Goal: Information Seeking & Learning: Check status

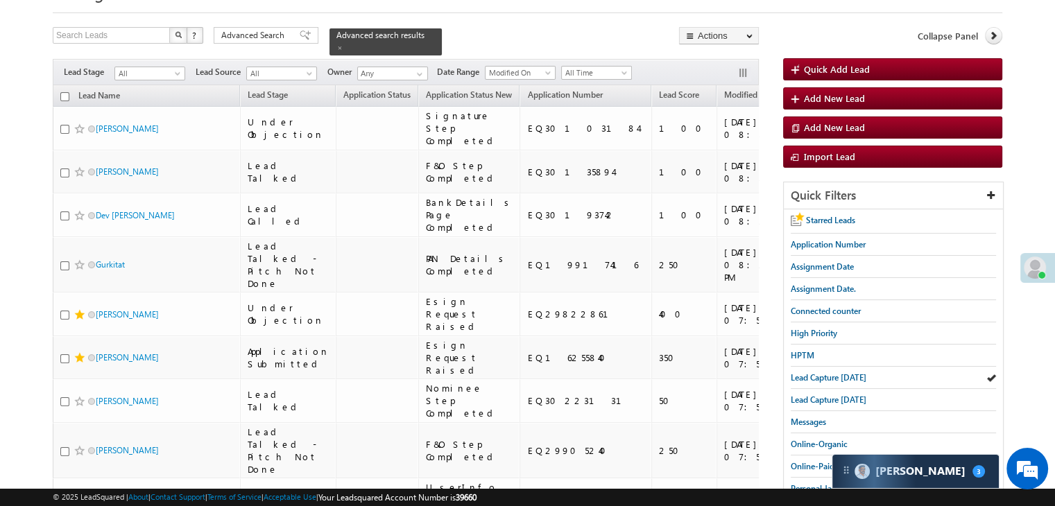
click at [815, 373] on span "Lead Capture [DATE]" at bounding box center [829, 377] width 76 height 10
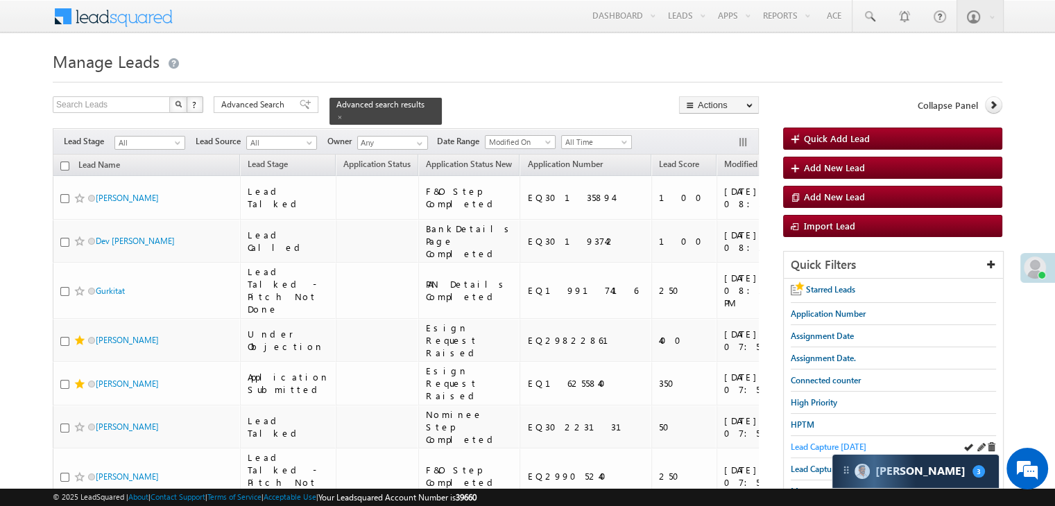
click at [807, 442] on span "Lead Capture [DATE]" at bounding box center [829, 447] width 76 height 10
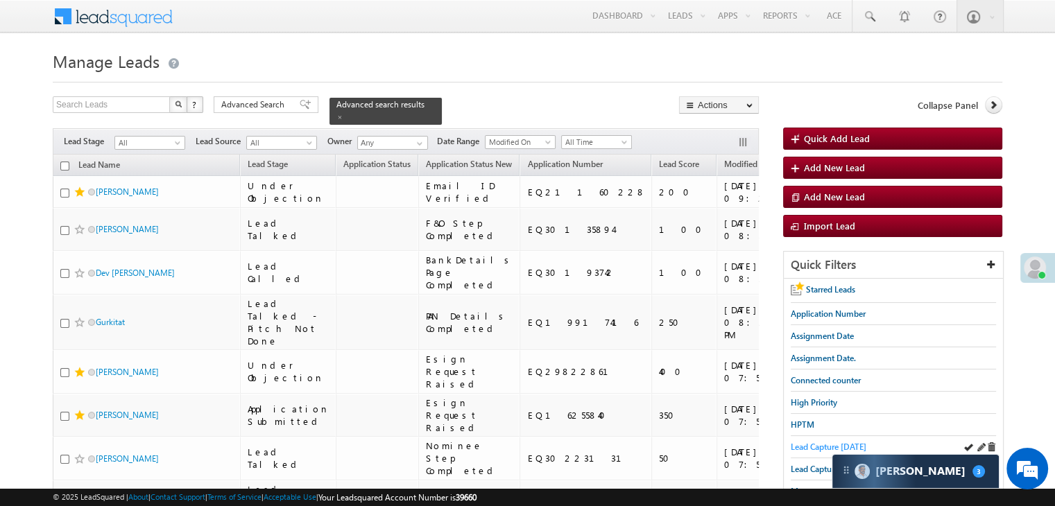
click at [827, 442] on span "Lead Capture [DATE]" at bounding box center [829, 447] width 76 height 10
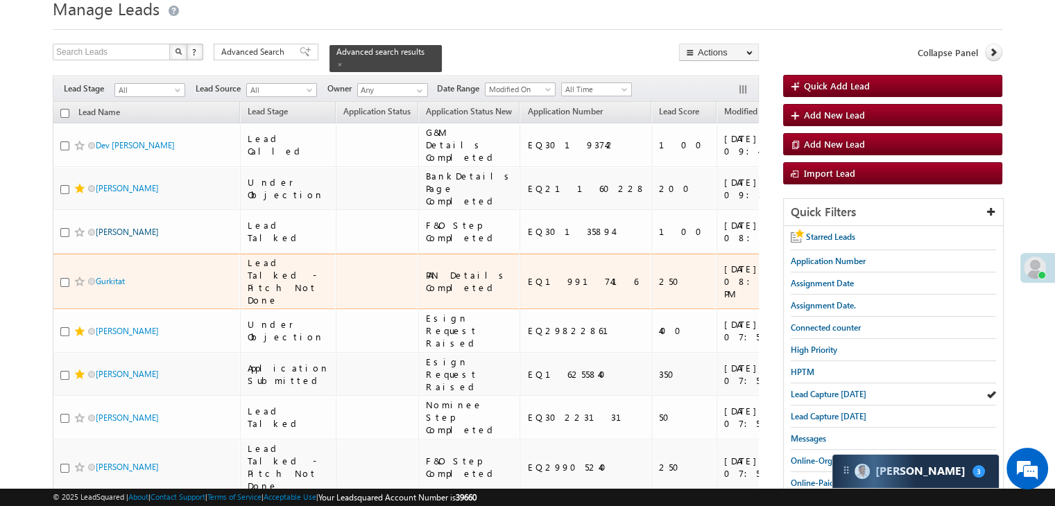
scroll to position [69, 0]
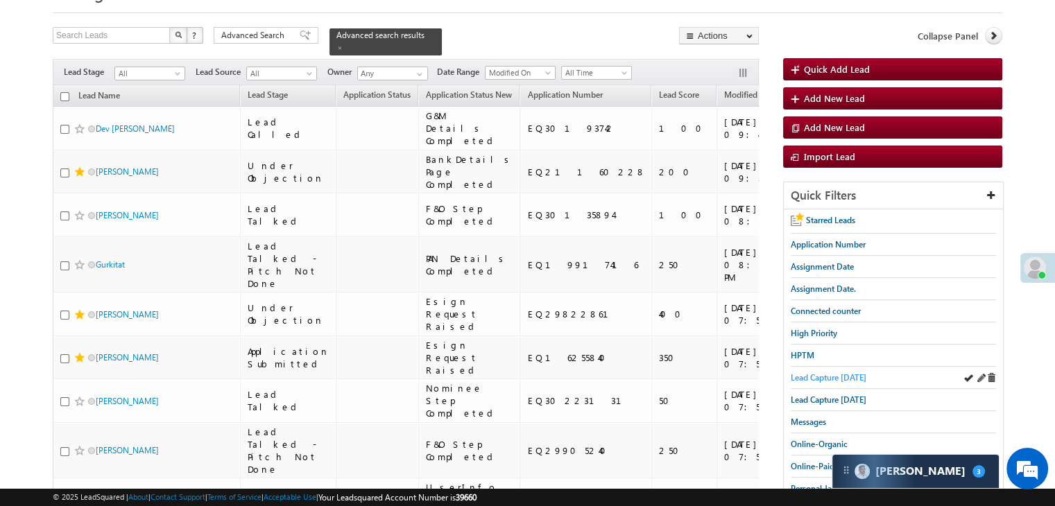
click at [845, 373] on span "Lead Capture [DATE]" at bounding box center [829, 377] width 76 height 10
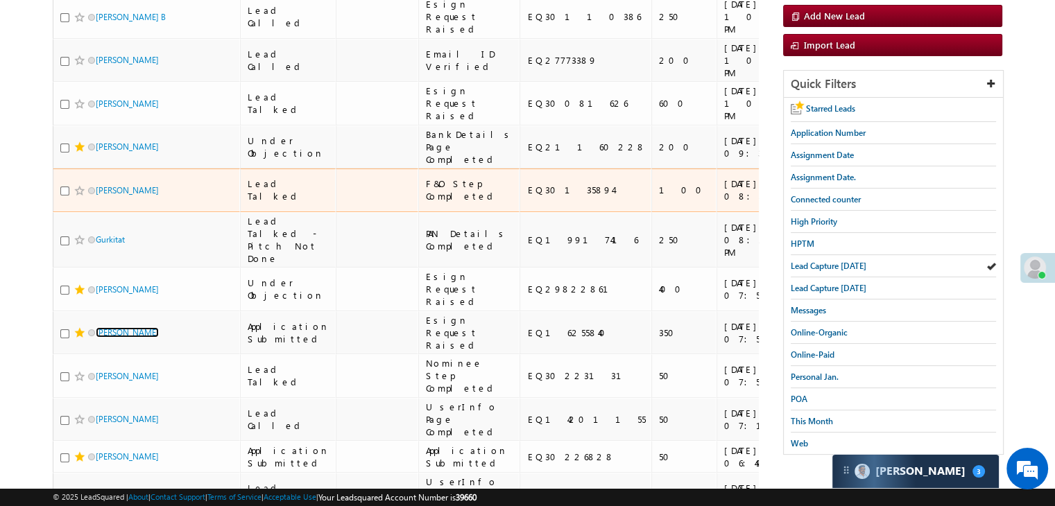
scroll to position [208, 0]
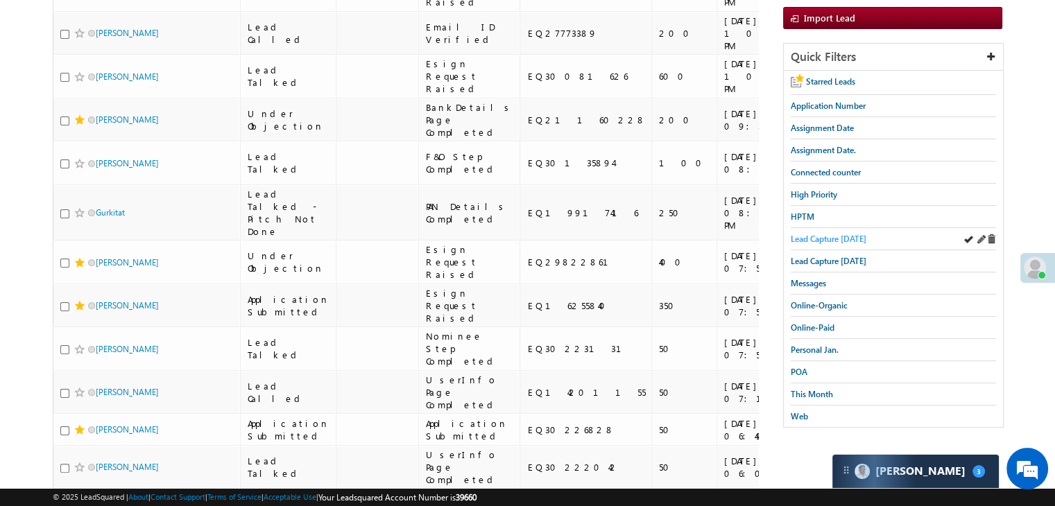
click at [841, 239] on span "Lead Capture [DATE]" at bounding box center [829, 239] width 76 height 10
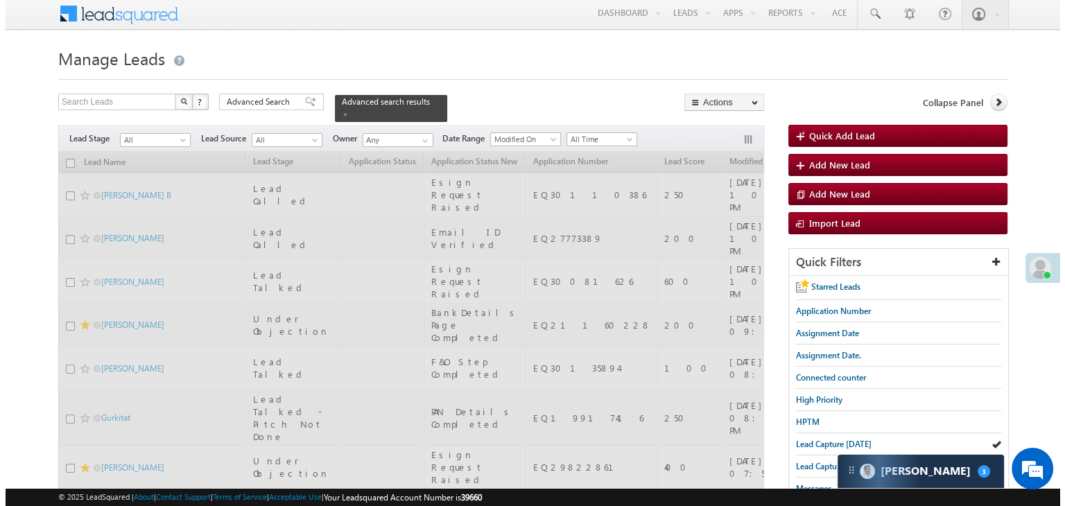
scroll to position [0, 0]
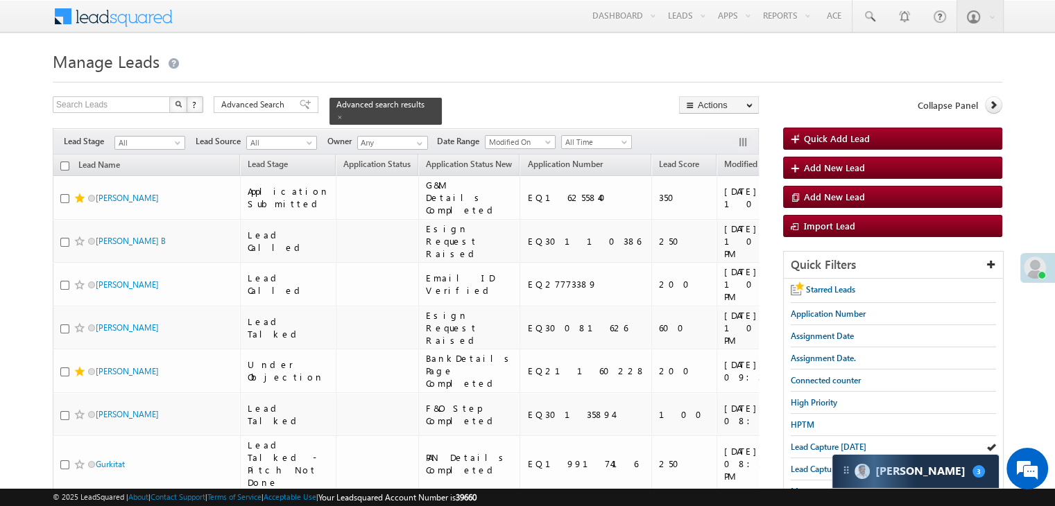
click at [741, 137] on button "button" at bounding box center [744, 144] width 14 height 14
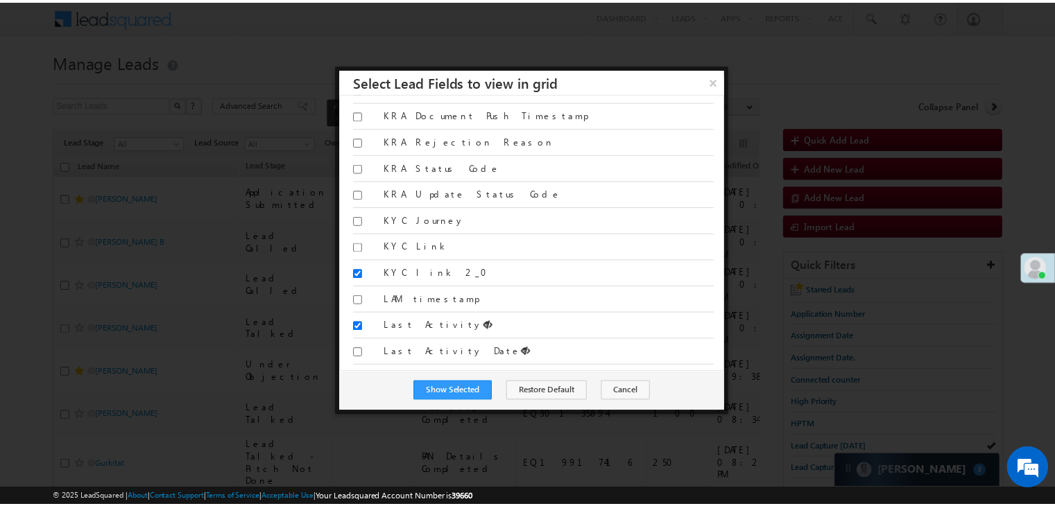
scroll to position [4023, 0]
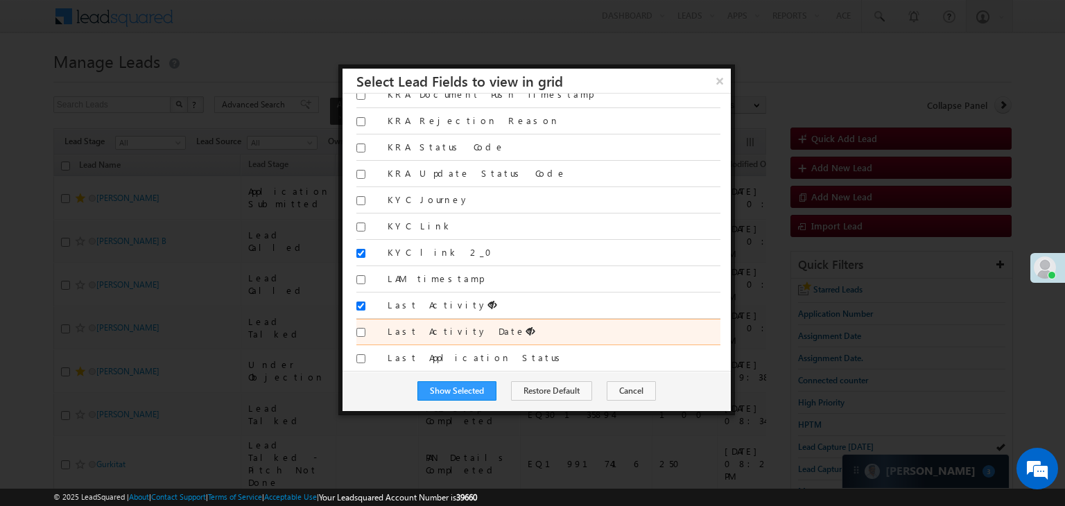
click at [416, 325] on label "Last Activity Date" at bounding box center [554, 331] width 333 height 12
click at [366, 328] on input "Last Activity Date" at bounding box center [361, 332] width 9 height 9
click at [418, 325] on label "Last Activity Date" at bounding box center [554, 331] width 333 height 12
click at [366, 328] on input "Last Activity Date" at bounding box center [361, 332] width 9 height 9
checkbox input "false"
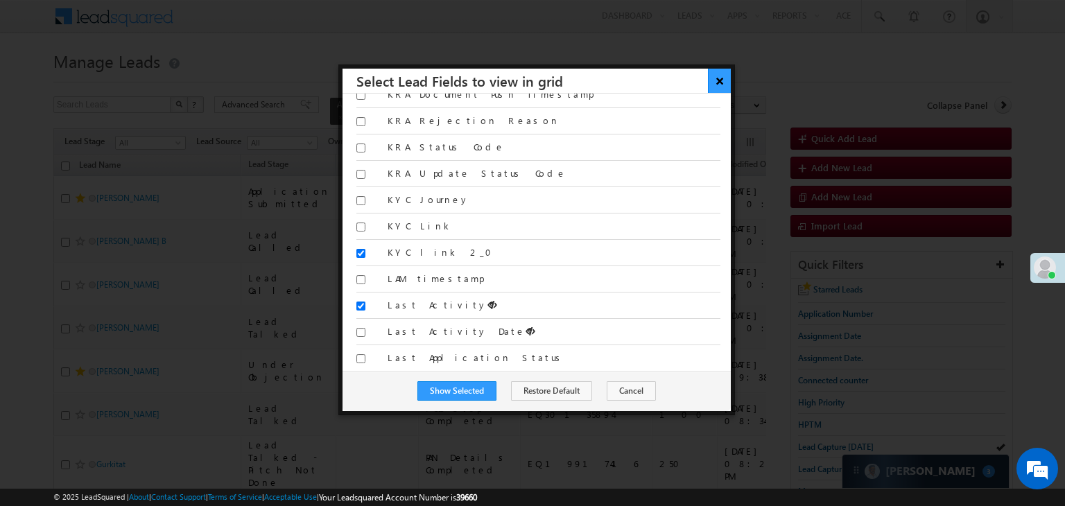
click at [727, 81] on button "×" at bounding box center [719, 81] width 23 height 24
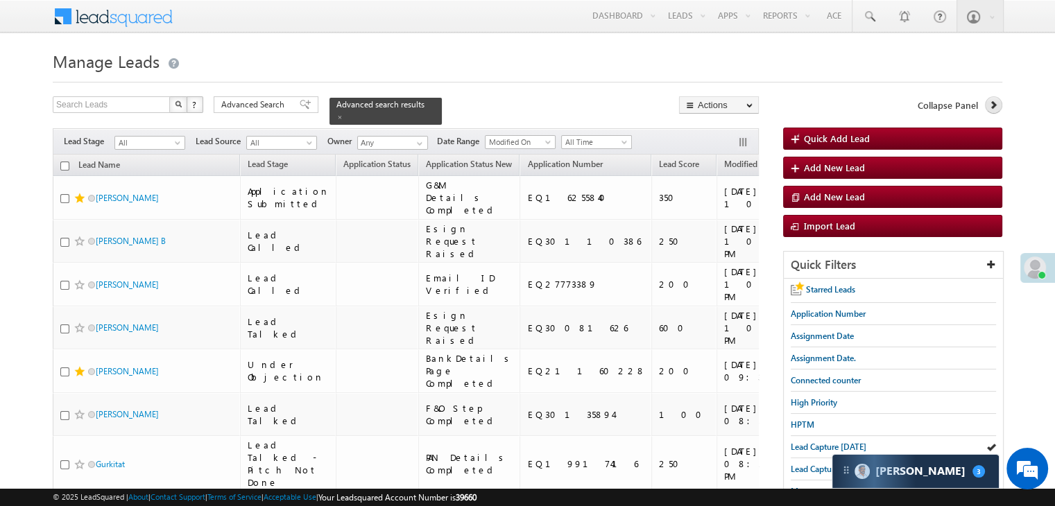
click at [990, 105] on icon at bounding box center [993, 105] width 10 height 10
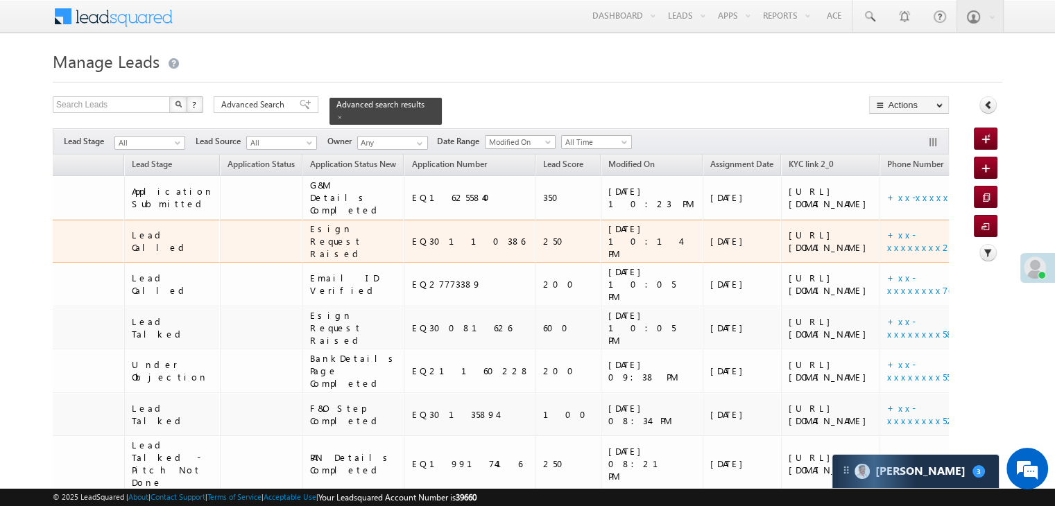
scroll to position [0, 116]
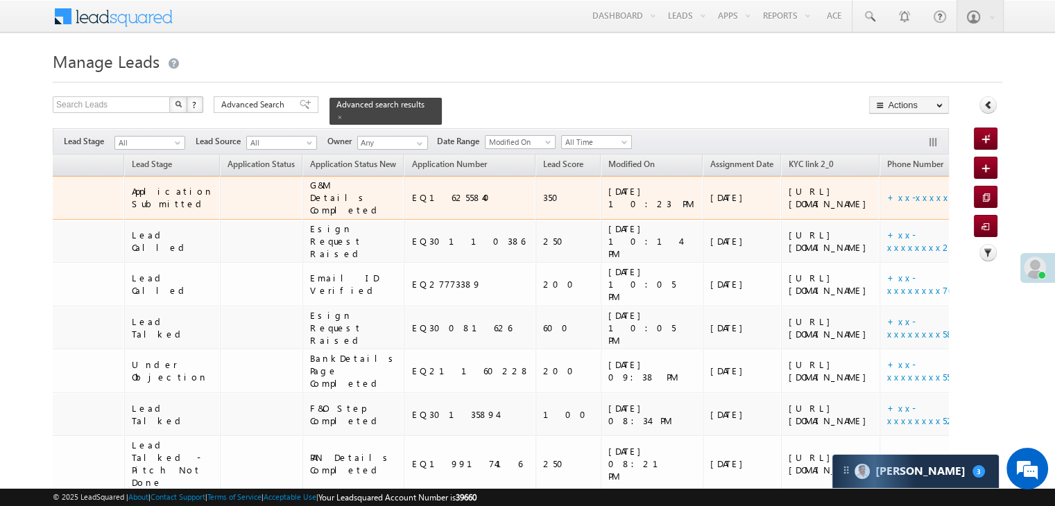
click at [991, 203] on span "xxxxx" at bounding box center [1008, 197] width 35 height 12
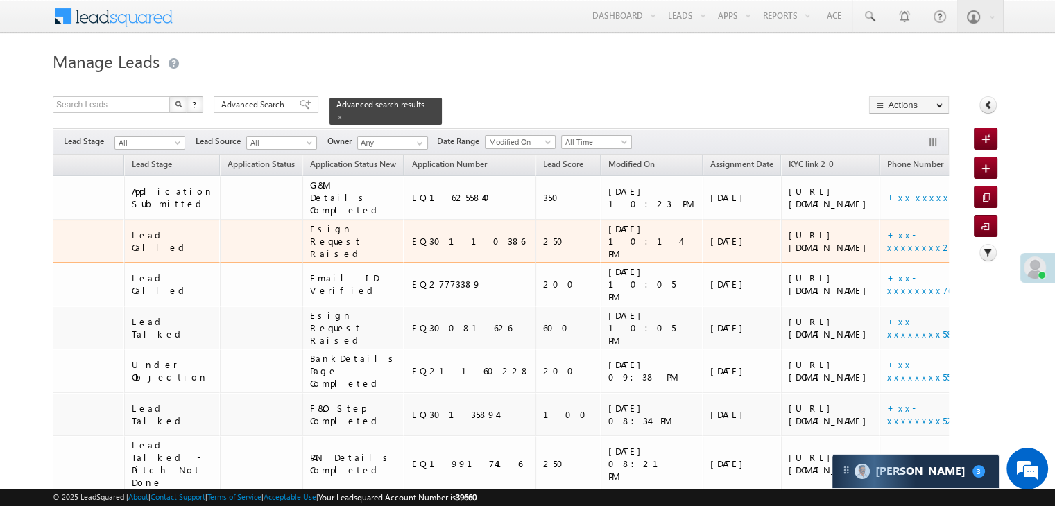
click at [991, 247] on span "xxxxx" at bounding box center [1008, 241] width 35 height 12
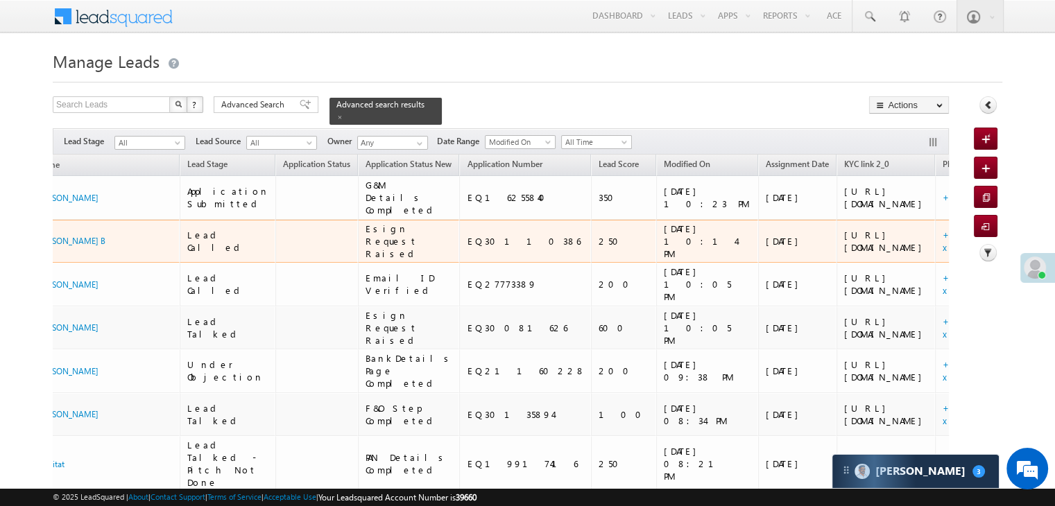
scroll to position [0, 0]
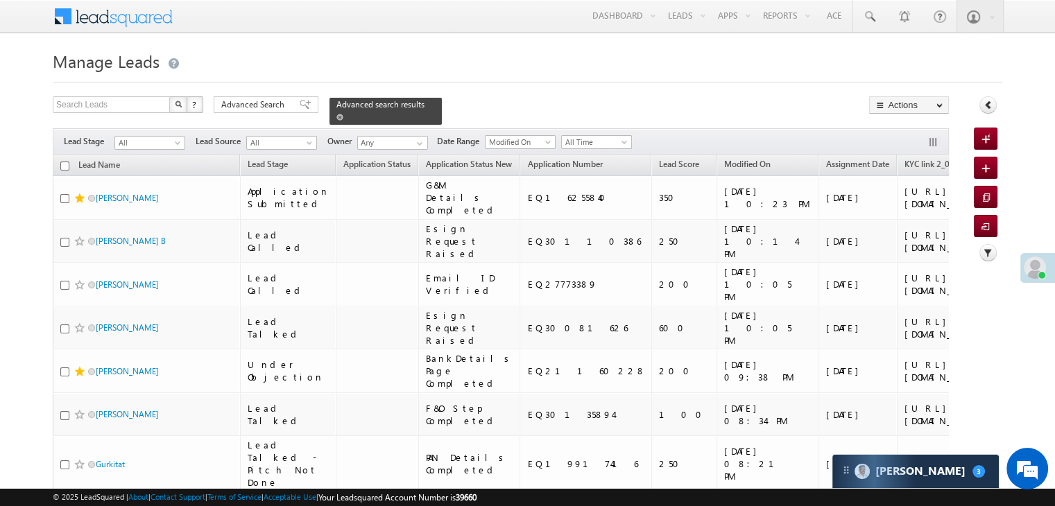
click at [343, 114] on span at bounding box center [339, 117] width 7 height 7
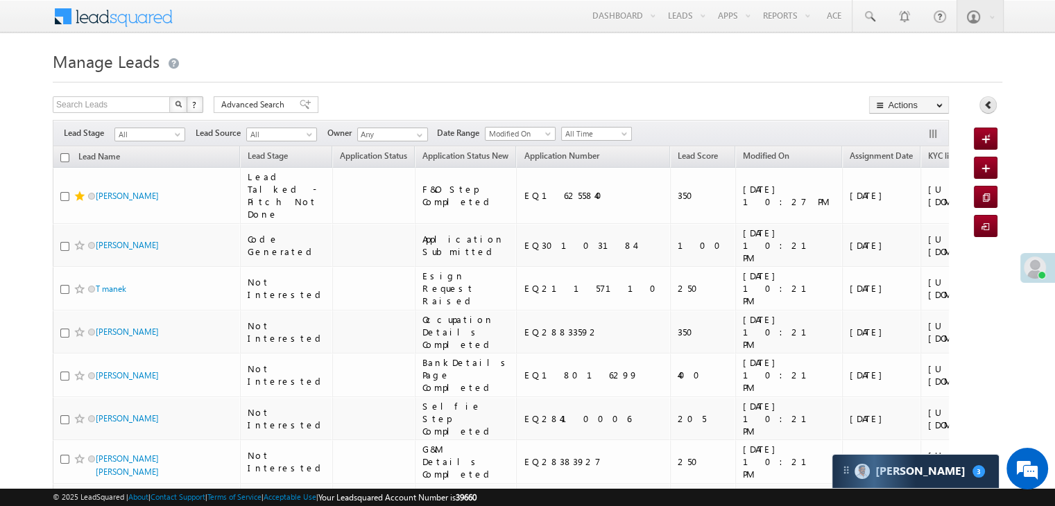
click at [988, 111] on link at bounding box center [987, 104] width 17 height 17
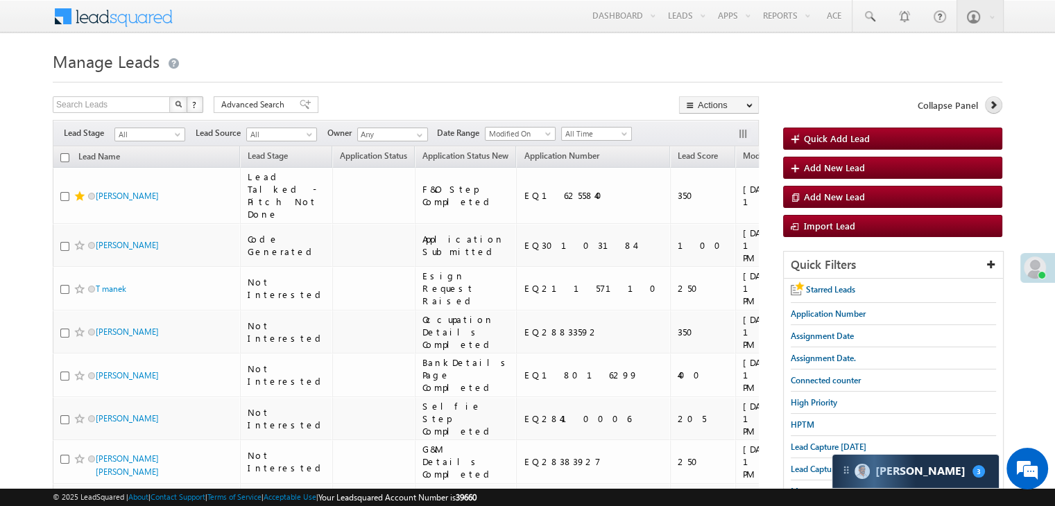
click at [997, 104] on icon at bounding box center [993, 105] width 10 height 10
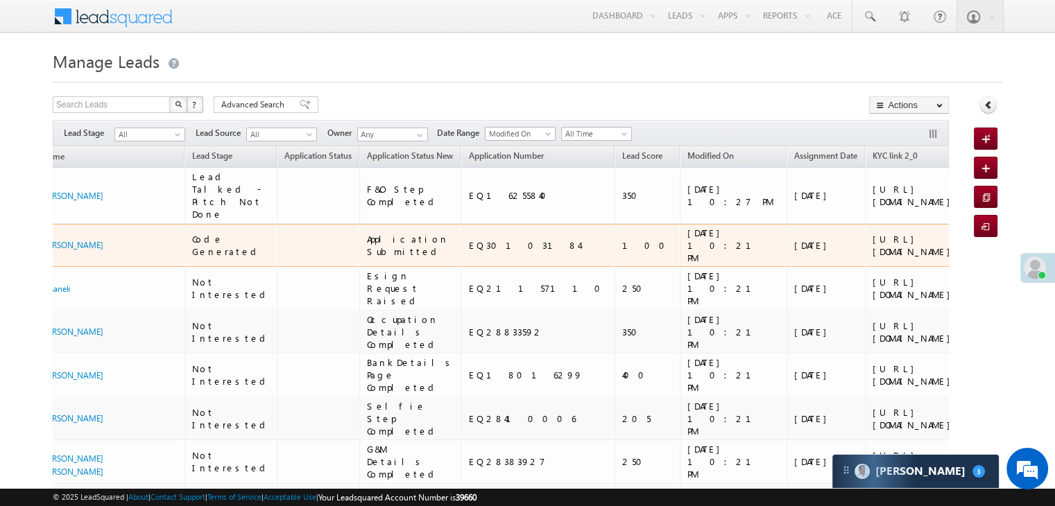
scroll to position [0, 58]
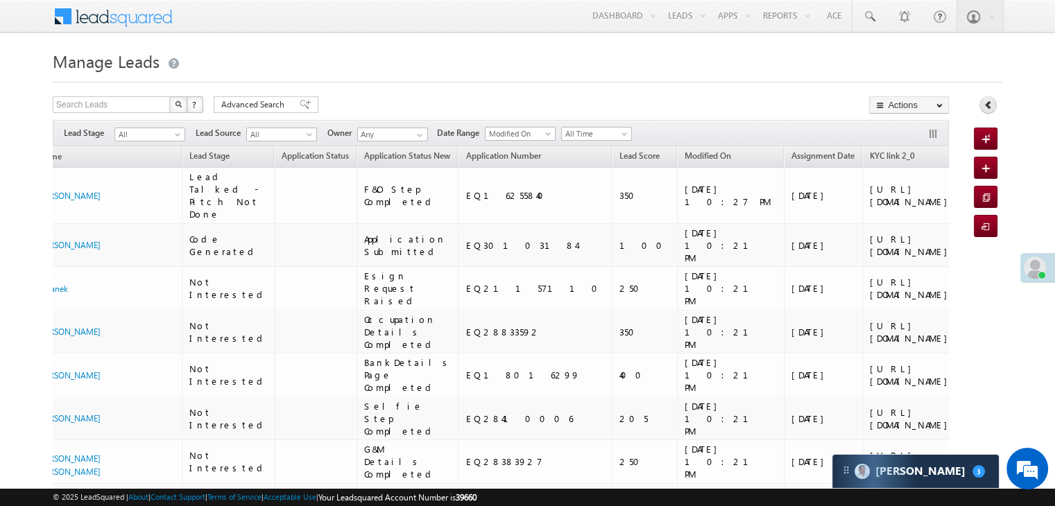
click at [980, 110] on link at bounding box center [987, 104] width 17 height 17
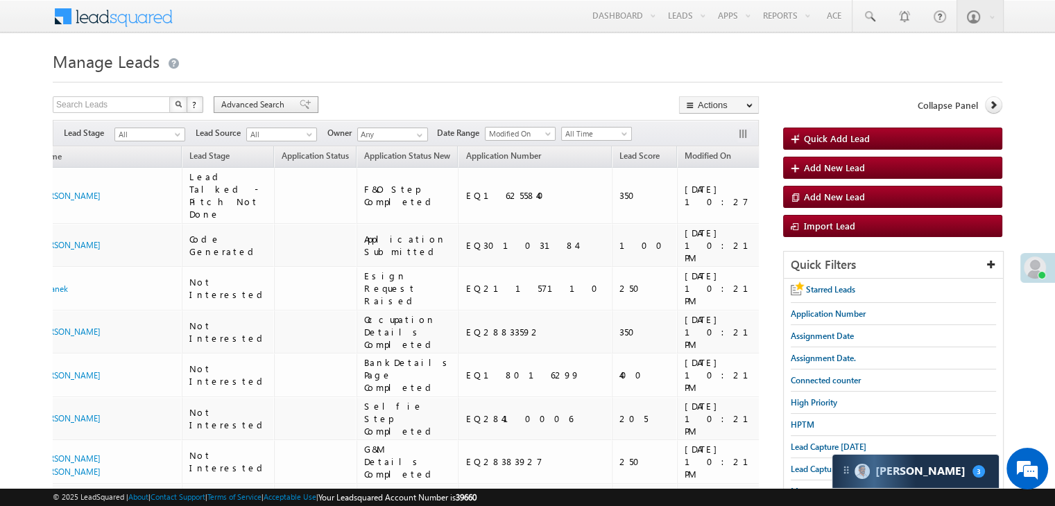
click at [812, 443] on span "Lead Capture [DATE]" at bounding box center [829, 447] width 76 height 10
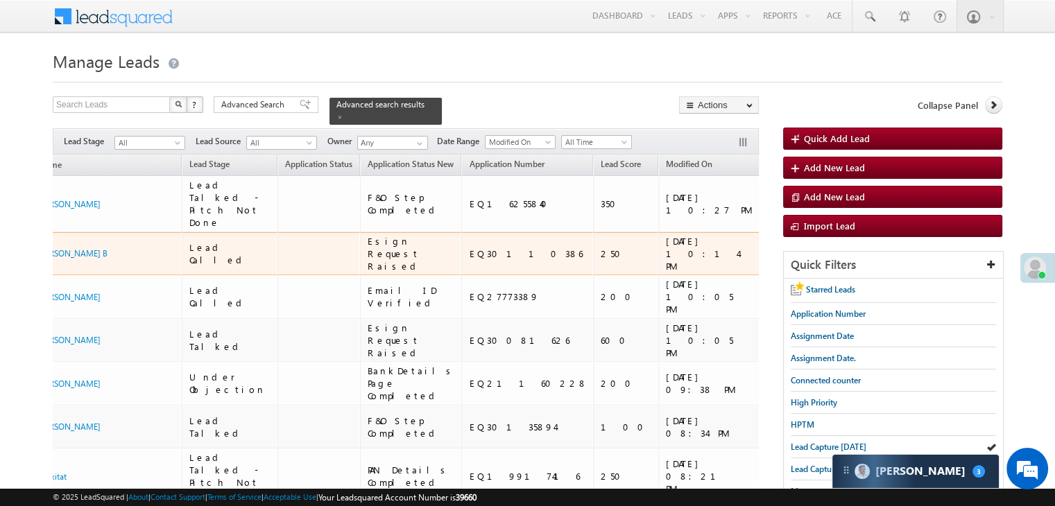
scroll to position [0, 0]
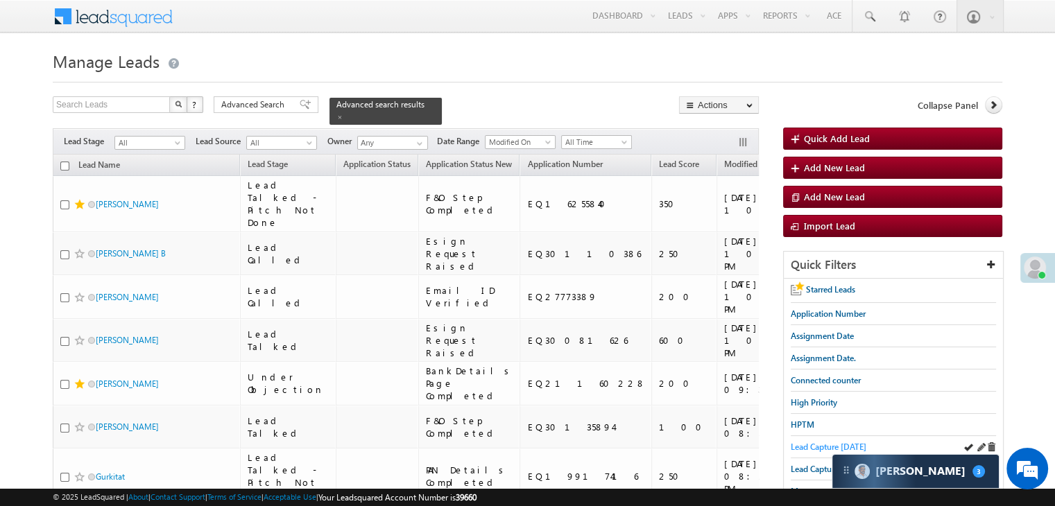
click at [798, 442] on span "Lead Capture [DATE]" at bounding box center [829, 447] width 76 height 10
click at [814, 445] on span "Lead Capture [DATE]" at bounding box center [829, 447] width 76 height 10
click at [791, 445] on span "Lead Capture [DATE]" at bounding box center [829, 447] width 76 height 10
click at [810, 445] on span "Lead Capture [DATE]" at bounding box center [829, 447] width 76 height 10
click at [805, 443] on span "Lead Capture [DATE]" at bounding box center [829, 447] width 76 height 10
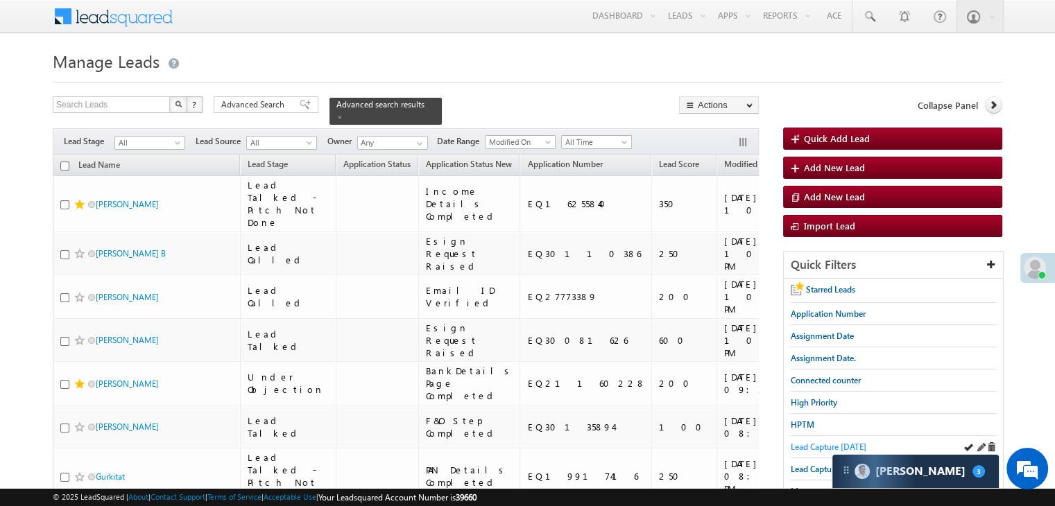
click at [823, 442] on span "Lead Capture [DATE]" at bounding box center [829, 447] width 76 height 10
click at [810, 444] on span "Lead Capture [DATE]" at bounding box center [829, 447] width 76 height 10
click at [822, 443] on span "Lead Capture [DATE]" at bounding box center [829, 447] width 76 height 10
